Goal: Check status

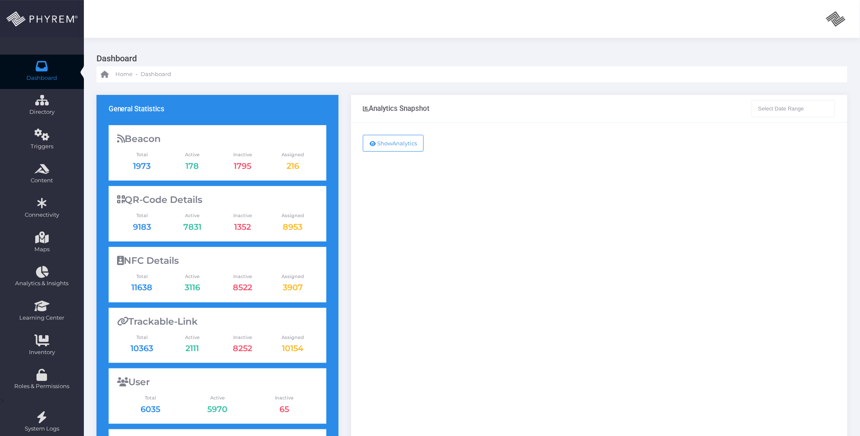
type input "[DATE] - [DATE]"
click at [43, 66] on icon at bounding box center [42, 66] width 15 height 0
click at [384, 51] on h3 "Dashboard" at bounding box center [469, 58] width 745 height 16
click at [516, 148] on div "Show Analytics" at bounding box center [599, 342] width 496 height 438
click at [492, 228] on div "Show Analytics" at bounding box center [599, 342] width 496 height 438
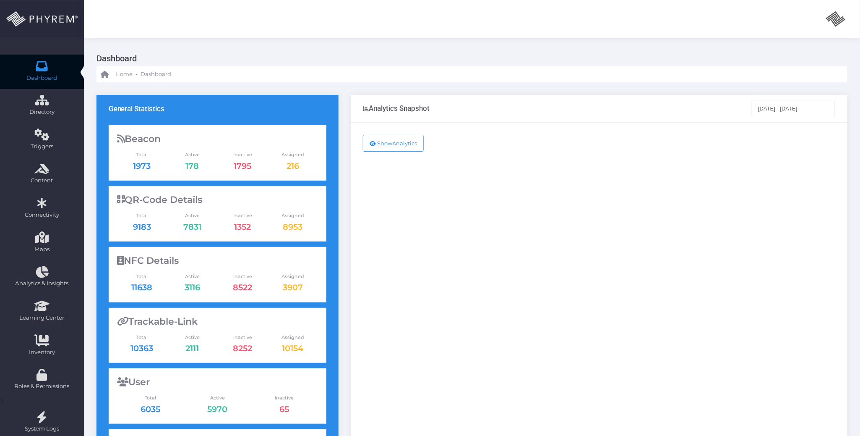
click at [626, 269] on div "Show Analytics" at bounding box center [599, 342] width 496 height 438
